Goal: Information Seeking & Learning: Check status

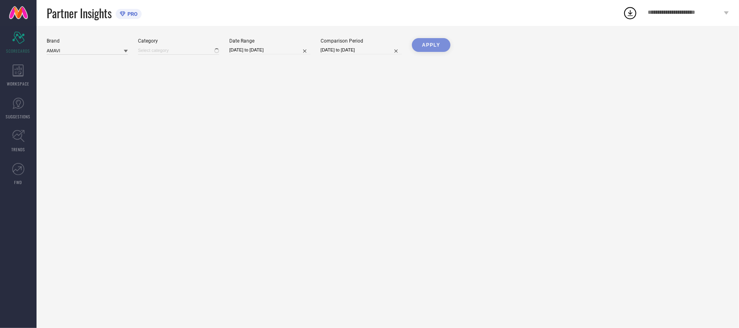
type input "All"
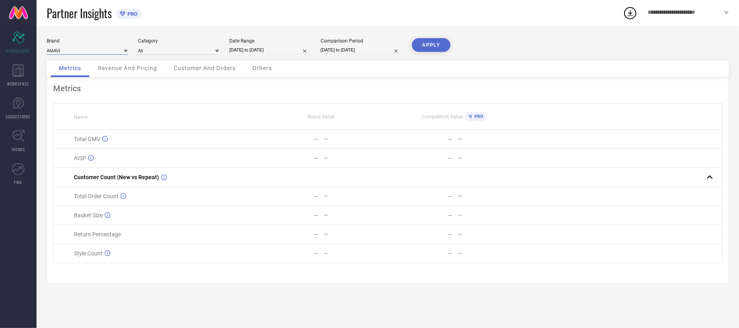
click at [121, 54] on input at bounding box center [87, 50] width 81 height 9
click at [66, 73] on div "FIDA" at bounding box center [87, 76] width 81 height 14
type input "All"
click at [158, 47] on input at bounding box center [178, 50] width 81 height 9
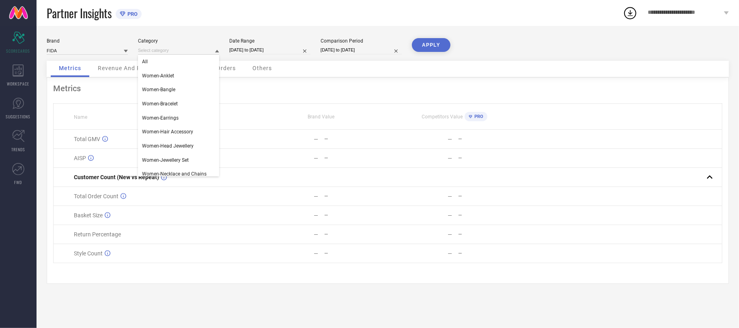
click at [174, 43] on div "Category" at bounding box center [178, 41] width 81 height 6
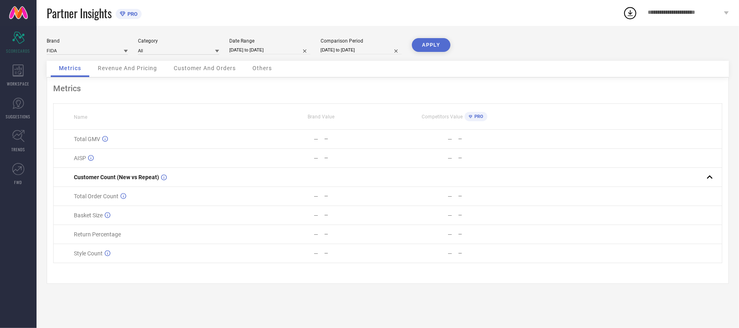
click at [426, 45] on button "APPLY" at bounding box center [431, 45] width 39 height 14
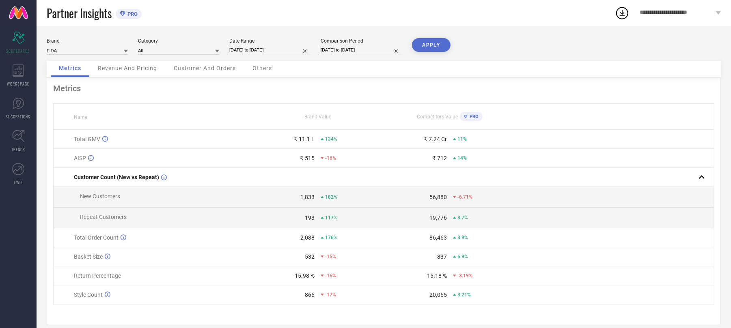
click at [145, 75] on div "Revenue And Pricing" at bounding box center [128, 69] width 76 height 16
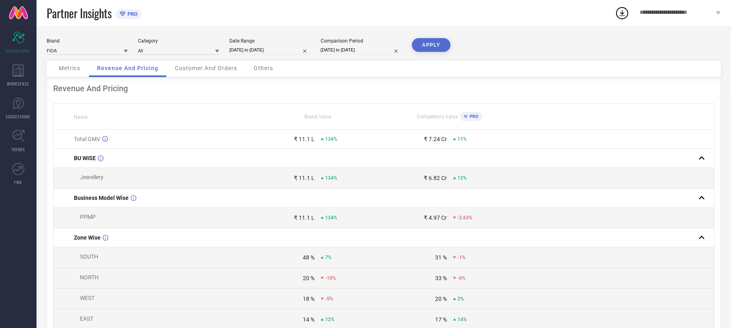
click at [212, 65] on div "Customer And Orders" at bounding box center [206, 69] width 78 height 16
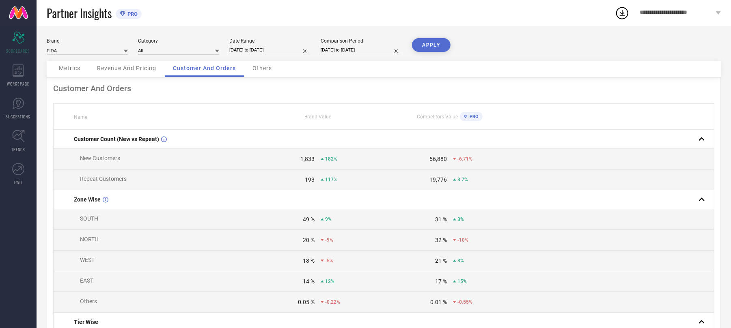
click at [261, 66] on span "Others" at bounding box center [261, 68] width 19 height 6
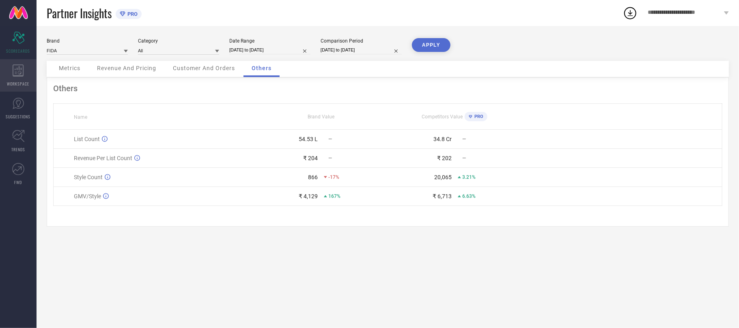
click at [20, 83] on span "WORKSPACE" at bounding box center [18, 84] width 22 height 6
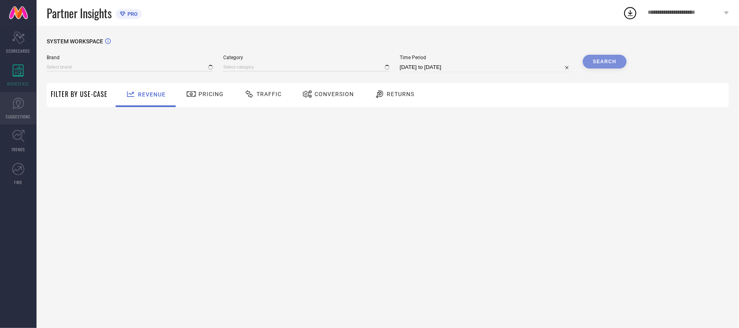
type input "AMAVI"
type input "All"
click at [20, 104] on icon at bounding box center [18, 103] width 12 height 12
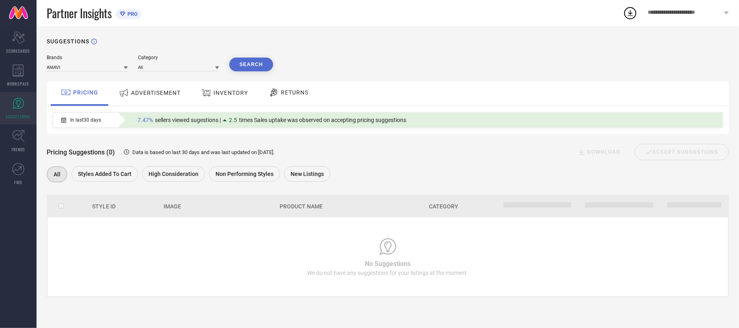
click at [153, 96] on span "ADVERTISEMENT" at bounding box center [156, 93] width 50 height 6
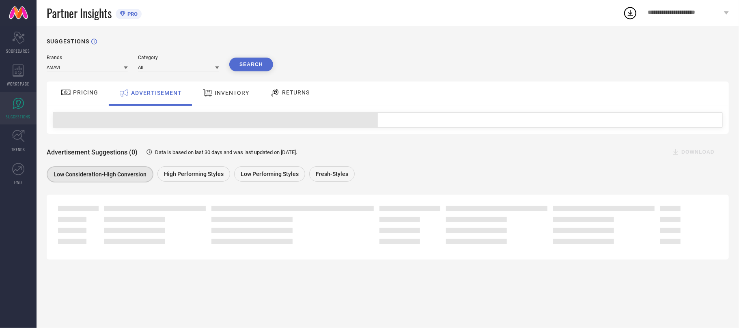
click at [220, 95] on span "INVENTORY" at bounding box center [232, 93] width 35 height 6
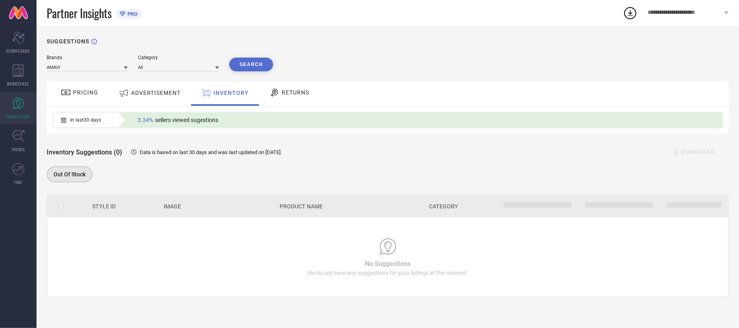
click at [287, 94] on span "RETURNS" at bounding box center [296, 92] width 28 height 6
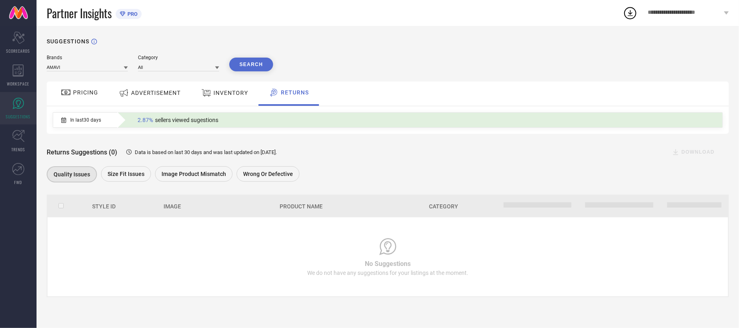
click at [240, 96] on span "INVENTORY" at bounding box center [231, 93] width 35 height 6
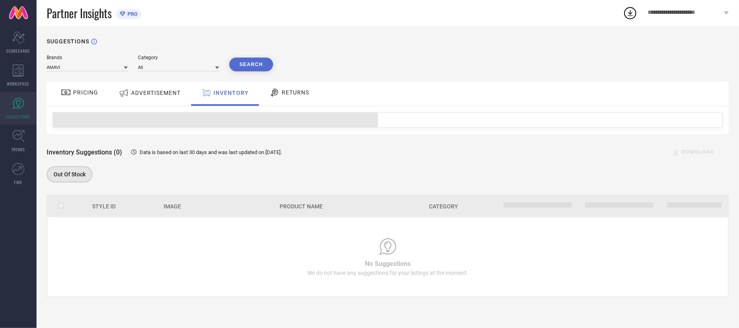
click at [173, 98] on div "ADVERTISEMENT" at bounding box center [150, 93] width 66 height 15
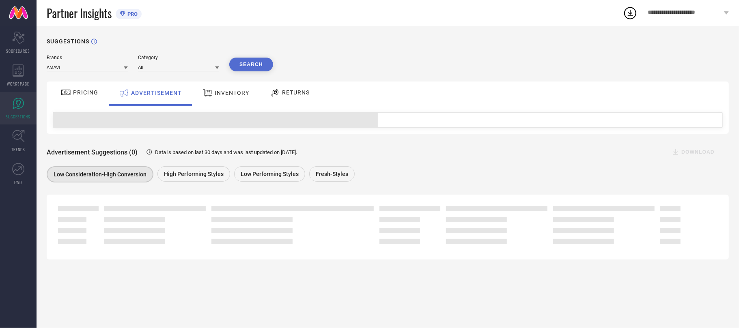
click at [63, 95] on icon at bounding box center [66, 93] width 10 height 10
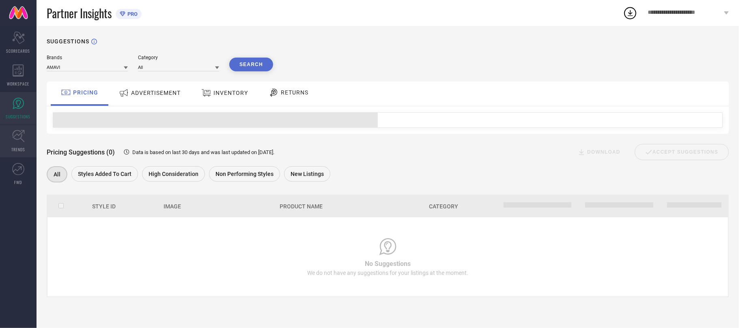
click at [15, 136] on icon at bounding box center [18, 136] width 12 height 12
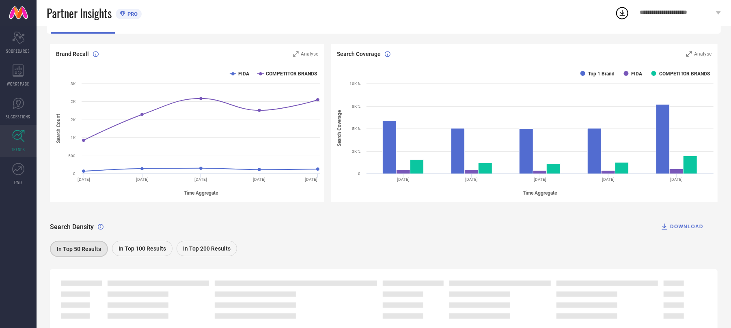
scroll to position [106, 0]
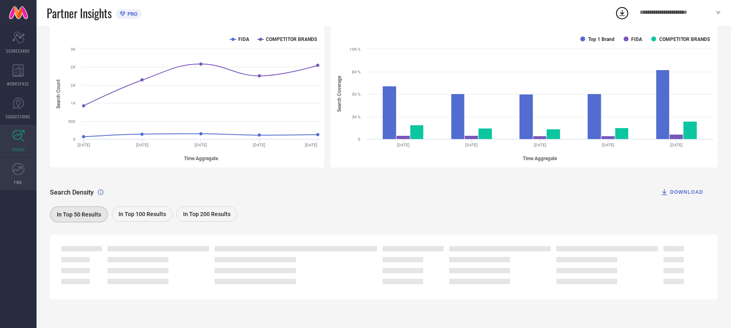
click at [26, 169] on link "FWD" at bounding box center [18, 174] width 37 height 32
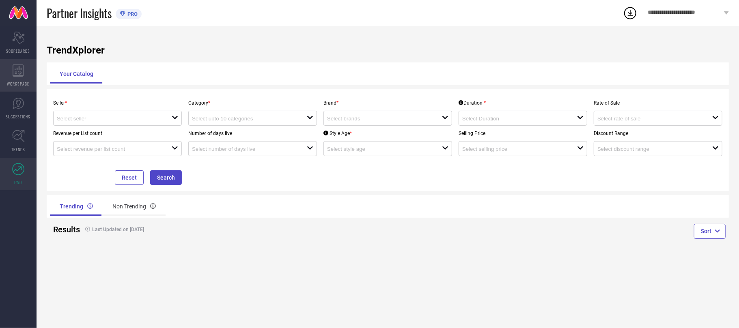
click at [19, 81] on span "WORKSPACE" at bounding box center [18, 84] width 22 height 6
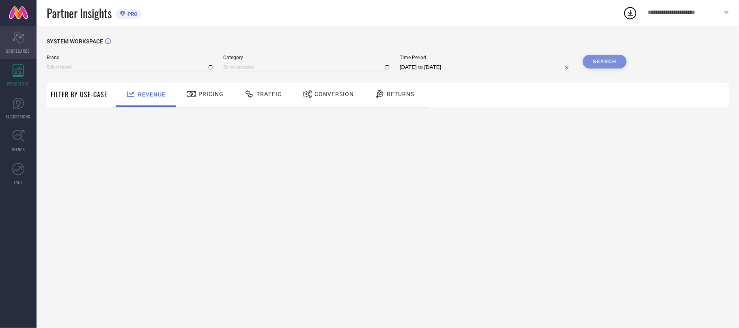
type input "AMAVI"
type input "All"
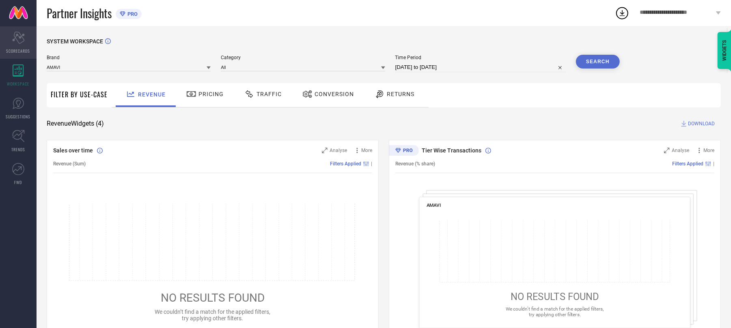
click at [22, 45] on div "Scorecard SCORECARDS" at bounding box center [18, 42] width 37 height 32
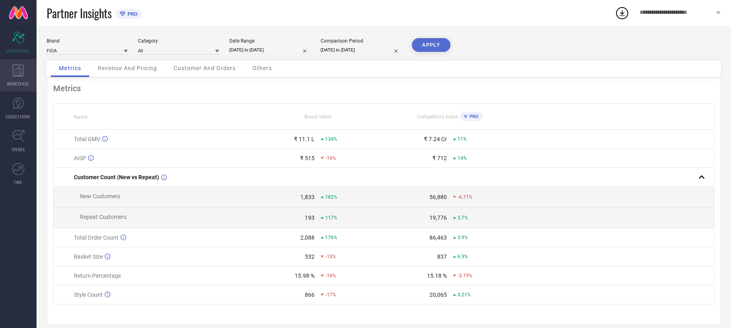
click at [24, 68] on div "WORKSPACE" at bounding box center [18, 75] width 37 height 32
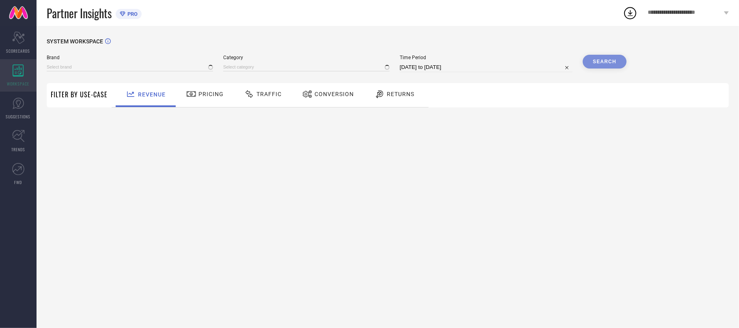
type input "AMAVI"
type input "All"
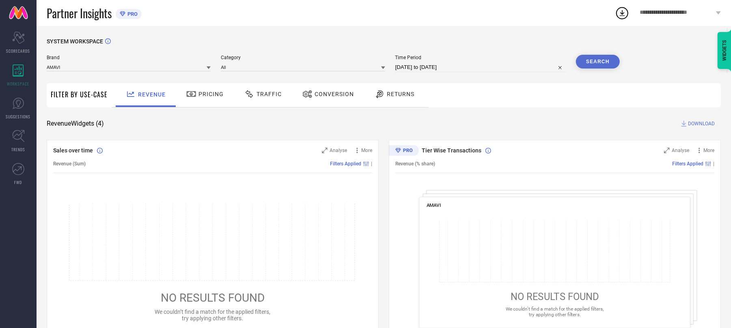
click at [187, 93] on icon at bounding box center [191, 94] width 9 height 6
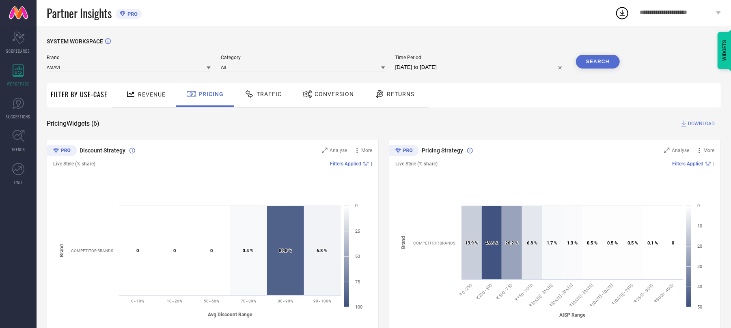
scroll to position [72, 0]
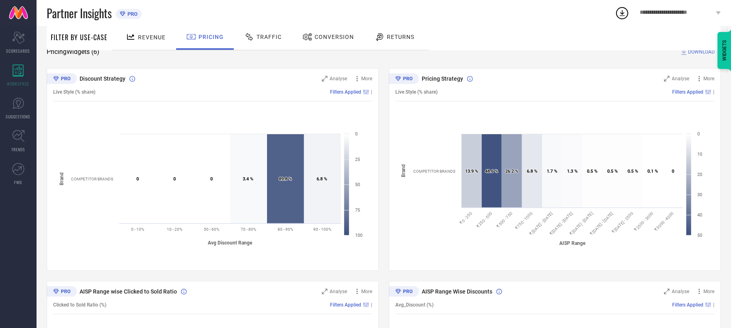
click at [269, 39] on span "Traffic" at bounding box center [269, 37] width 25 height 6
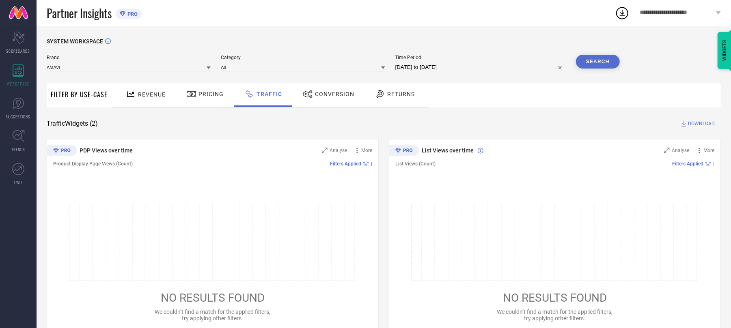
scroll to position [28, 0]
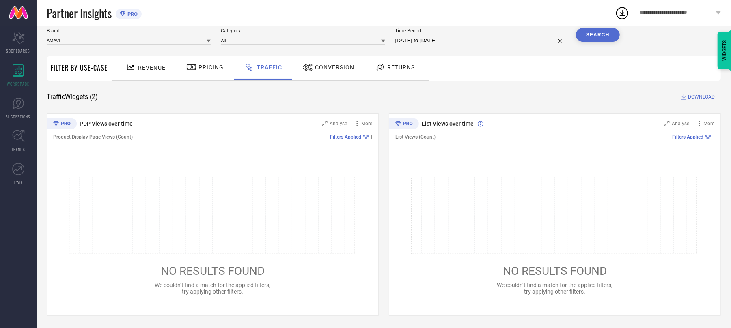
click at [317, 69] on span "Conversion" at bounding box center [334, 67] width 39 height 6
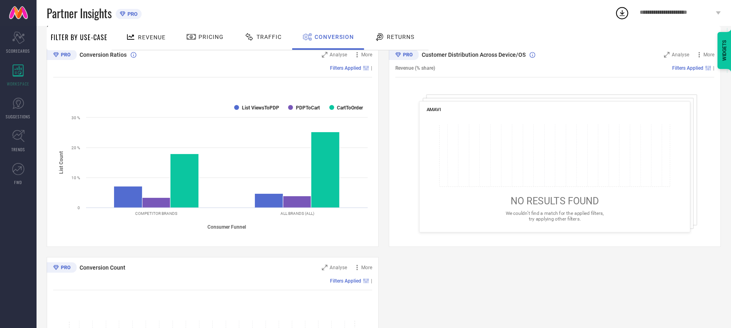
scroll to position [24, 0]
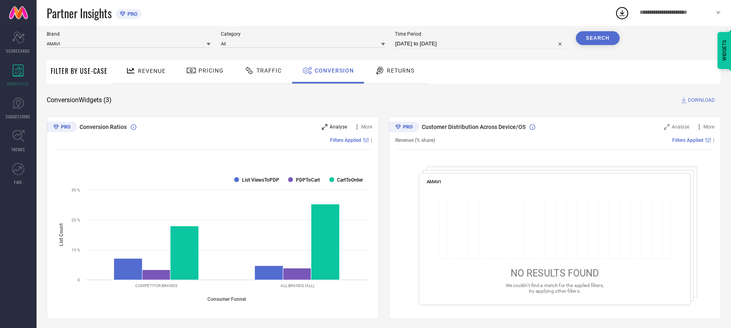
click at [339, 129] on span "Analyse" at bounding box center [338, 127] width 17 height 6
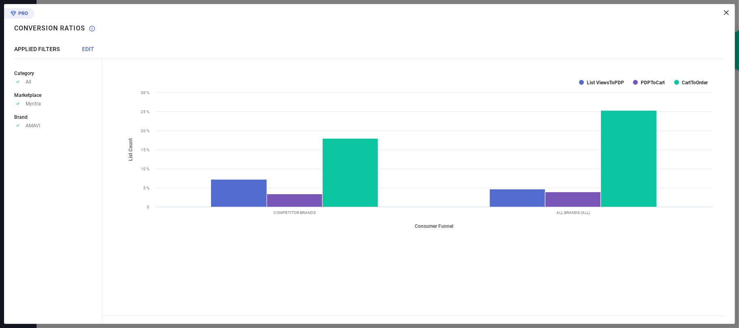
click at [724, 12] on icon at bounding box center [726, 12] width 5 height 5
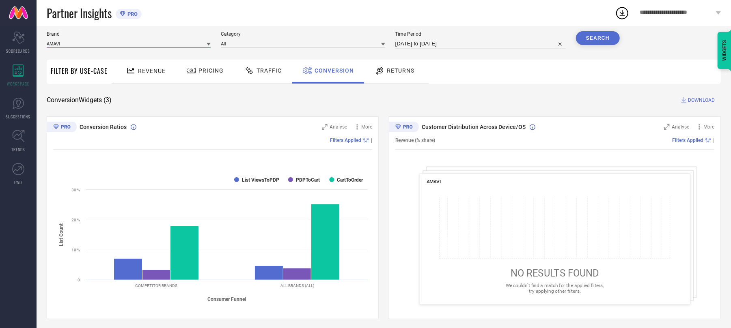
click at [119, 47] on input at bounding box center [129, 43] width 164 height 9
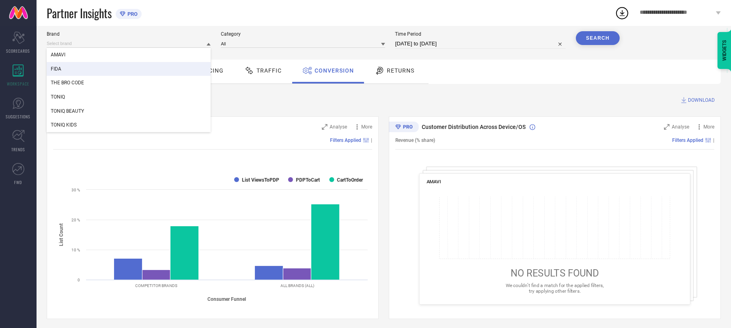
click at [84, 67] on div "FIDA" at bounding box center [129, 69] width 164 height 14
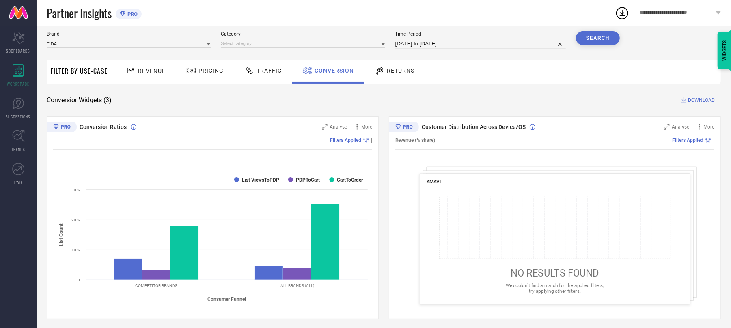
click at [608, 38] on button "Search" at bounding box center [598, 38] width 44 height 14
click at [611, 39] on div "Search" at bounding box center [598, 38] width 44 height 14
click at [598, 38] on div "Search" at bounding box center [598, 38] width 44 height 14
click at [242, 44] on input at bounding box center [303, 43] width 164 height 9
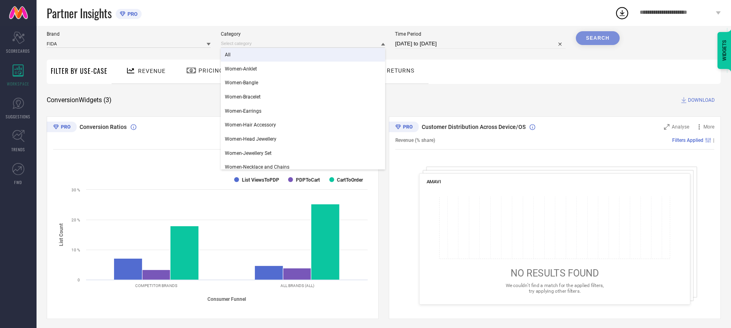
click at [241, 56] on div "All" at bounding box center [303, 55] width 164 height 14
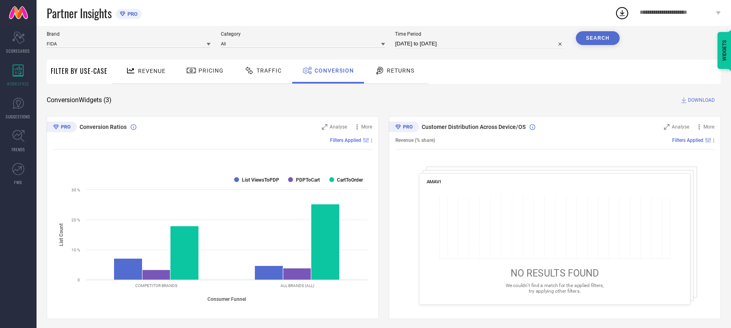
click at [593, 33] on button "Search" at bounding box center [598, 38] width 44 height 14
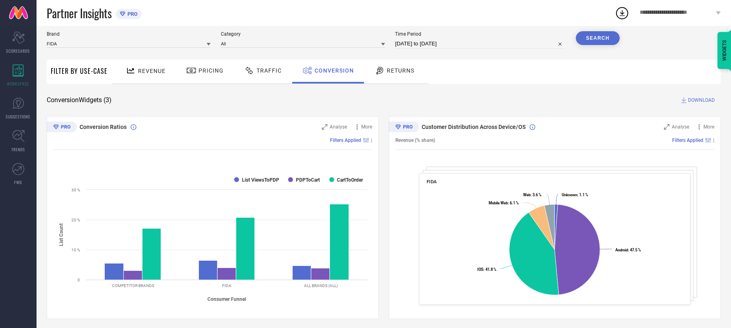
click at [275, 74] on span "Traffic" at bounding box center [269, 70] width 25 height 6
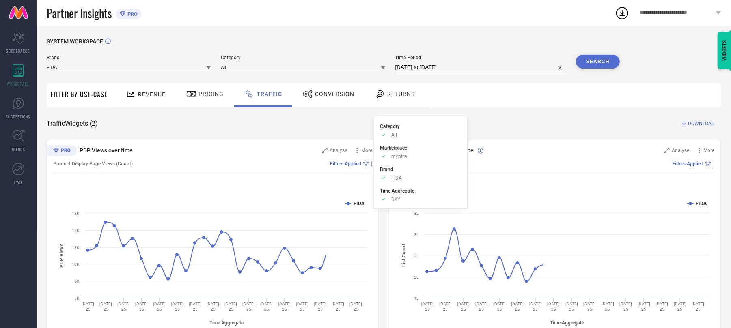
scroll to position [28, 0]
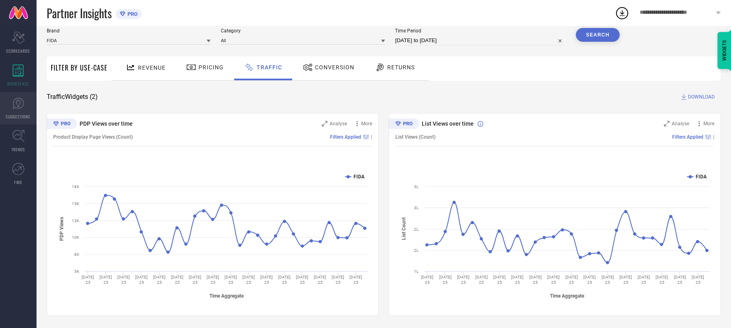
click at [25, 114] on span "SUGGESTIONS" at bounding box center [18, 117] width 25 height 6
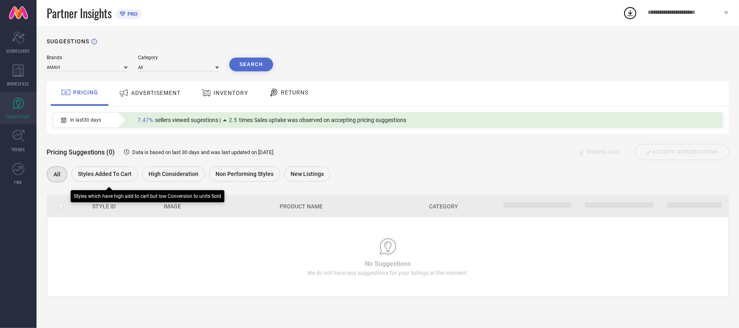
click at [124, 177] on span "Styles Added To Cart" at bounding box center [105, 174] width 54 height 6
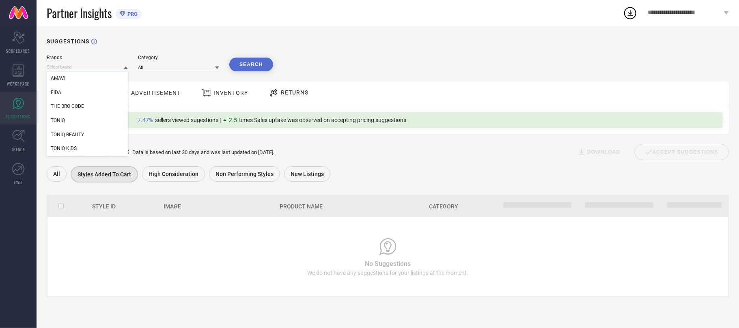
click at [106, 67] on input at bounding box center [87, 67] width 81 height 9
click at [83, 89] on div "FIDA" at bounding box center [87, 93] width 81 height 14
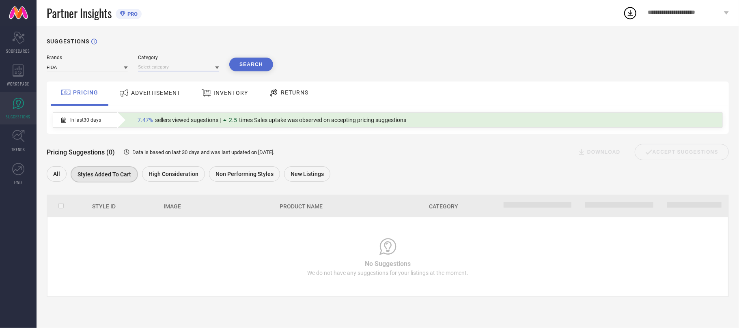
click at [181, 65] on input at bounding box center [178, 67] width 81 height 9
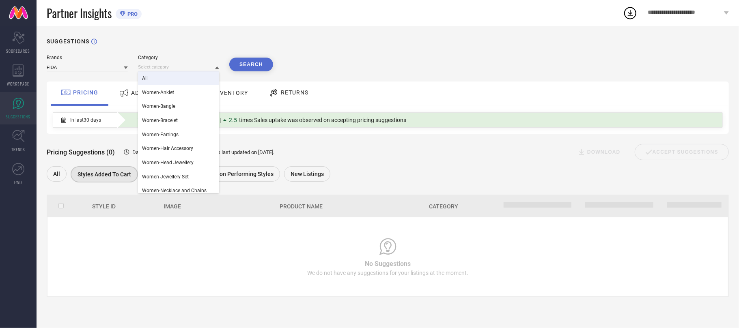
click at [182, 80] on div "All" at bounding box center [178, 78] width 81 height 14
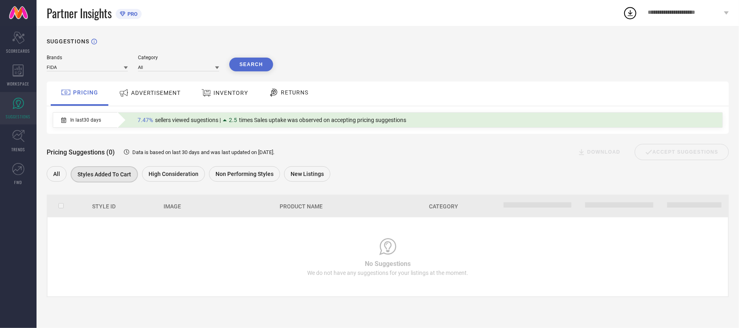
click at [252, 60] on button "Search" at bounding box center [251, 65] width 44 height 14
